Goal: Task Accomplishment & Management: Complete application form

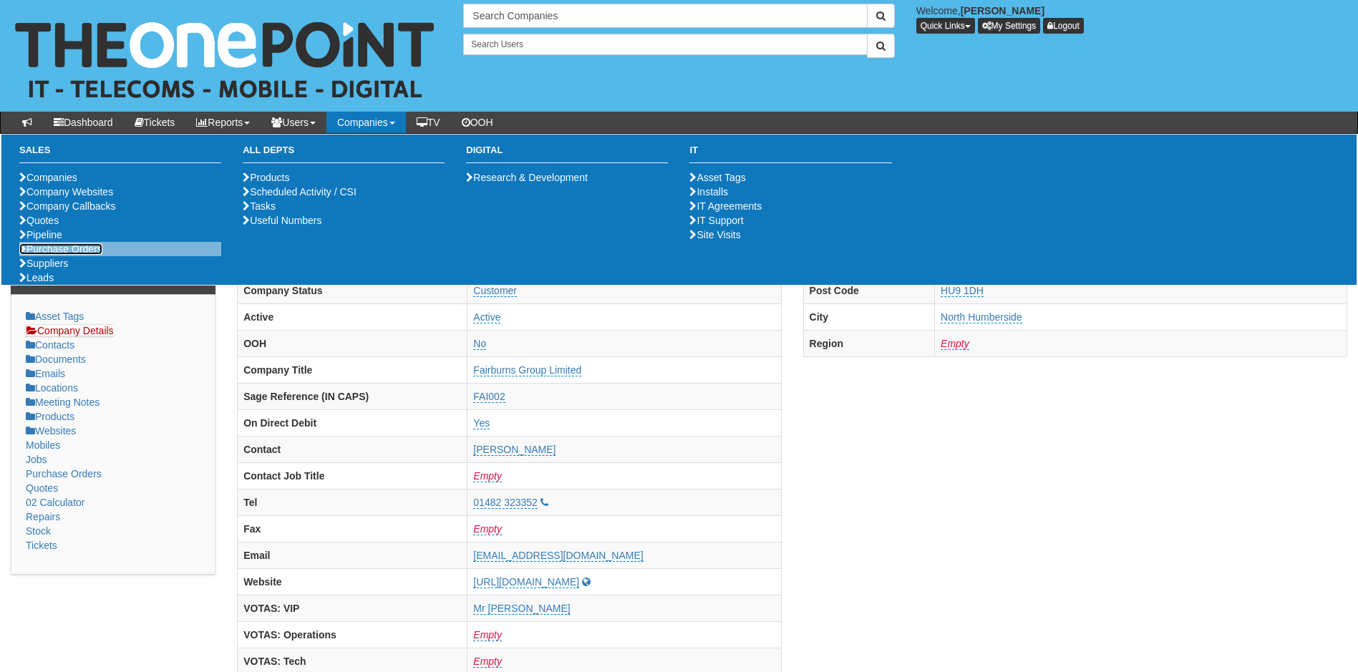
click at [68, 255] on link "Purchase Orders" at bounding box center [60, 248] width 83 height 11
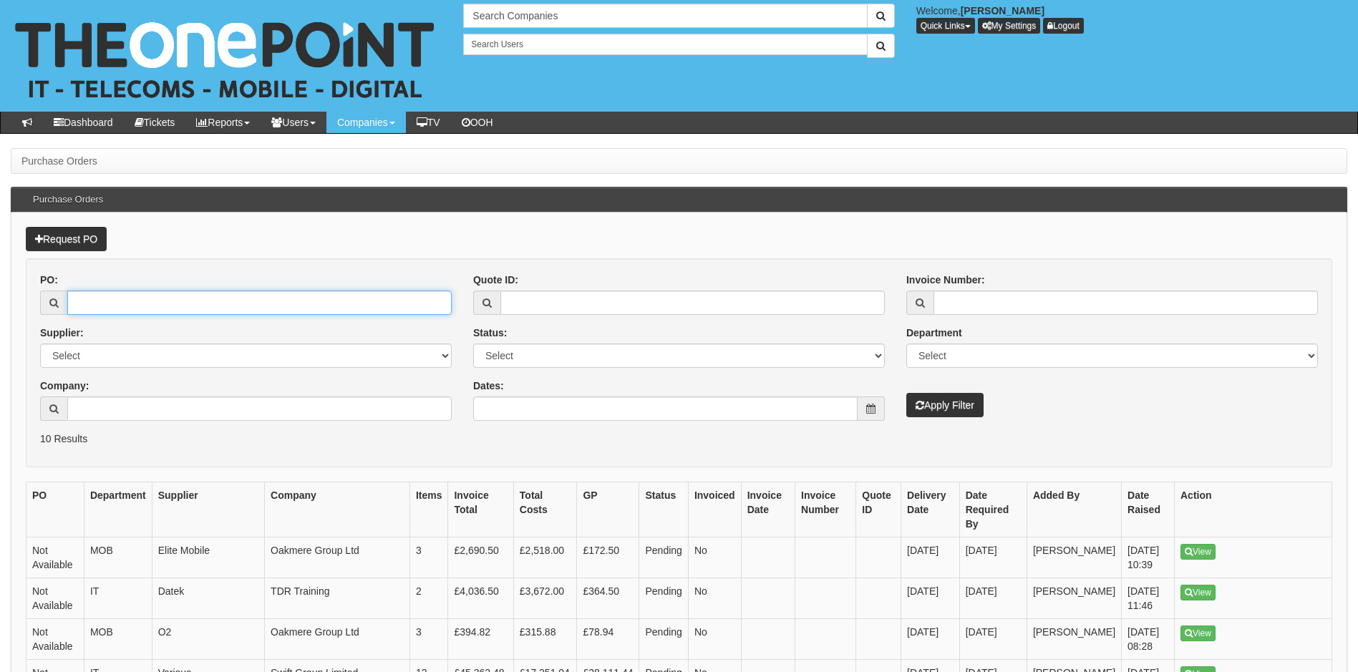
click at [191, 312] on input "PO:" at bounding box center [259, 303] width 385 height 24
click at [479, 232] on p "Request PO" at bounding box center [679, 239] width 1307 height 24
click at [62, 239] on link "Request PO" at bounding box center [66, 239] width 81 height 24
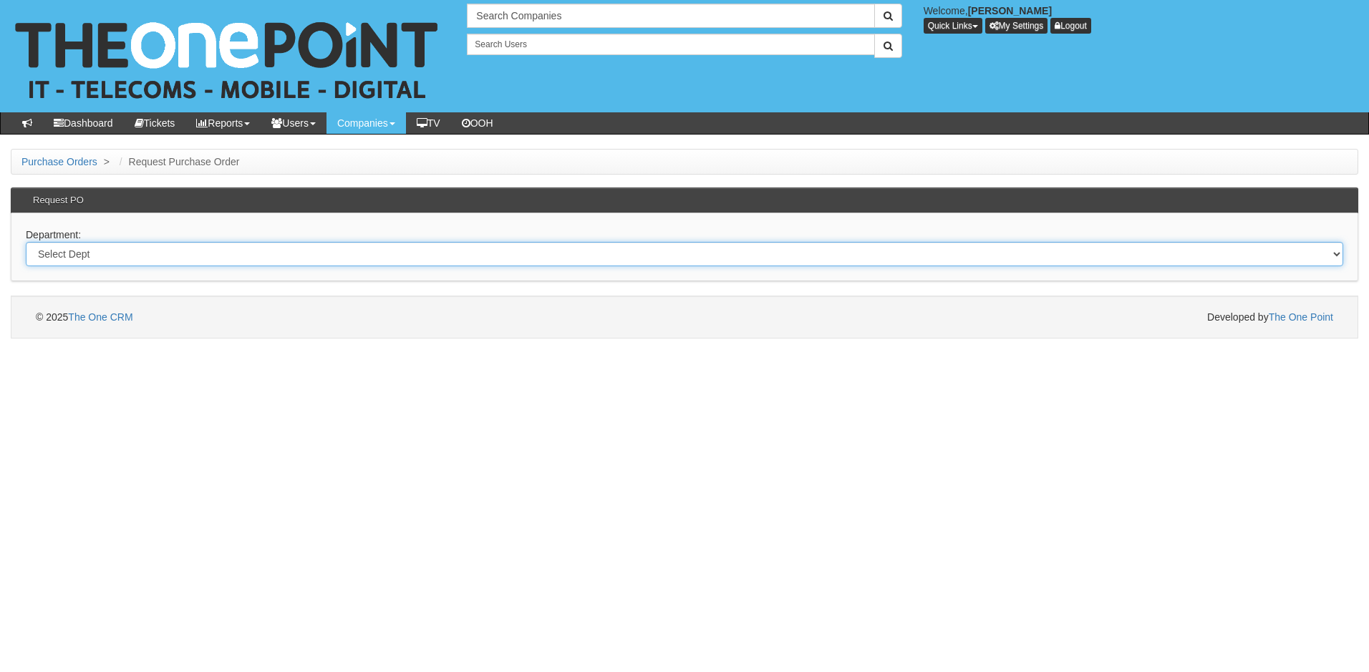
click at [201, 256] on select "Select Dept Digital Internal IT Mobiles Marketing Telecoms" at bounding box center [685, 254] width 1318 height 24
select select "?pipeID=&dept=IT"
click at [26, 242] on select "Select Dept Digital Internal IT Mobiles Marketing Telecoms" at bounding box center [685, 254] width 1318 height 24
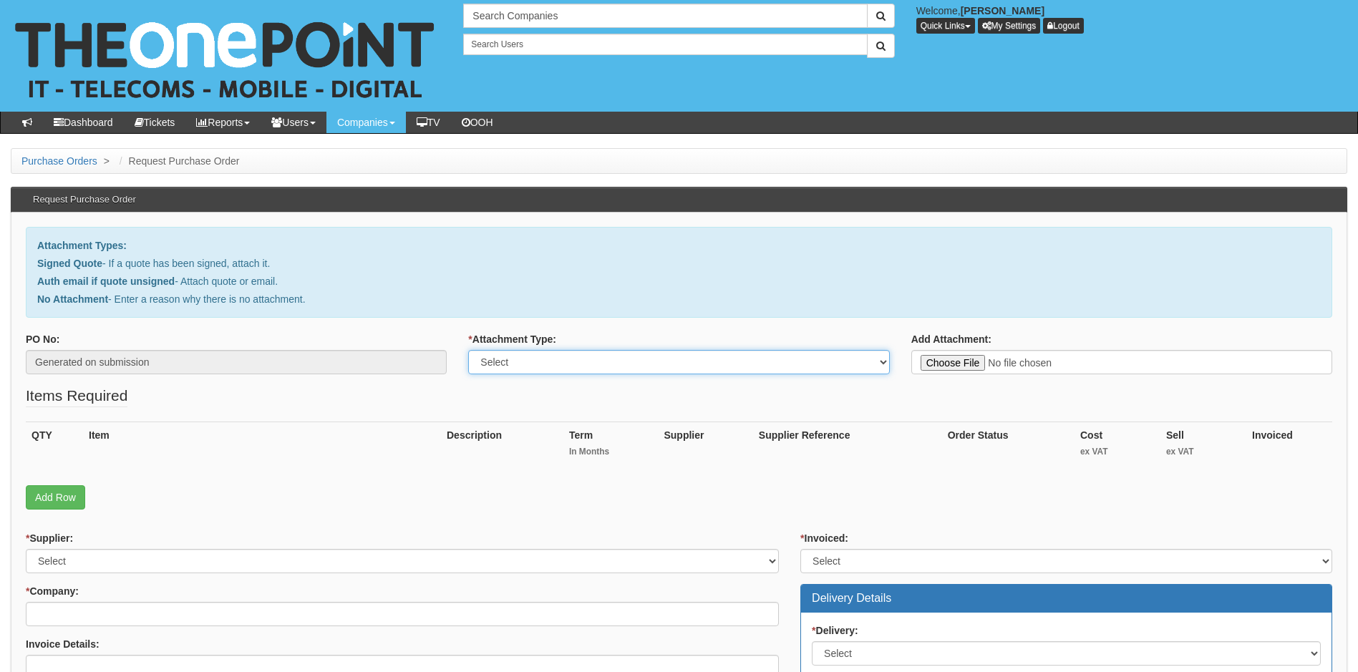
click at [556, 370] on select "Select Signed Quote Auth email with quote if unsigned No Attachment" at bounding box center [678, 362] width 421 height 24
